Goal: Task Accomplishment & Management: Manage account settings

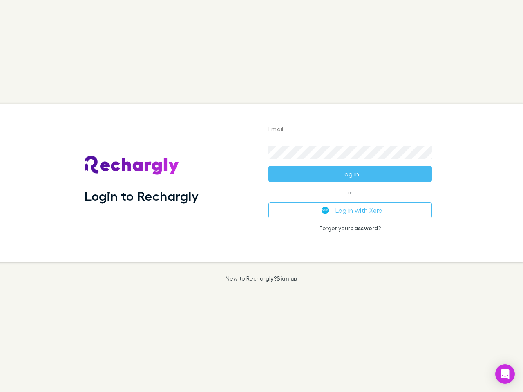
click at [262, 196] on div "Login to Rechargly" at bounding box center [170, 183] width 184 height 159
click at [350, 130] on input "Email" at bounding box center [349, 129] width 163 height 13
click at [350, 174] on form "Email Password Log in" at bounding box center [349, 149] width 163 height 65
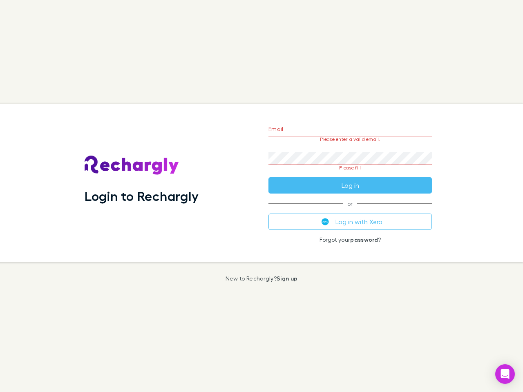
click at [350, 210] on div "Email Please enter a valid email. Password Please fill Log in or Log in with Xe…" at bounding box center [350, 183] width 177 height 159
click at [505, 374] on icon "Open Intercom Messenger" at bounding box center [505, 374] width 9 height 10
